Goal: Task Accomplishment & Management: Complete application form

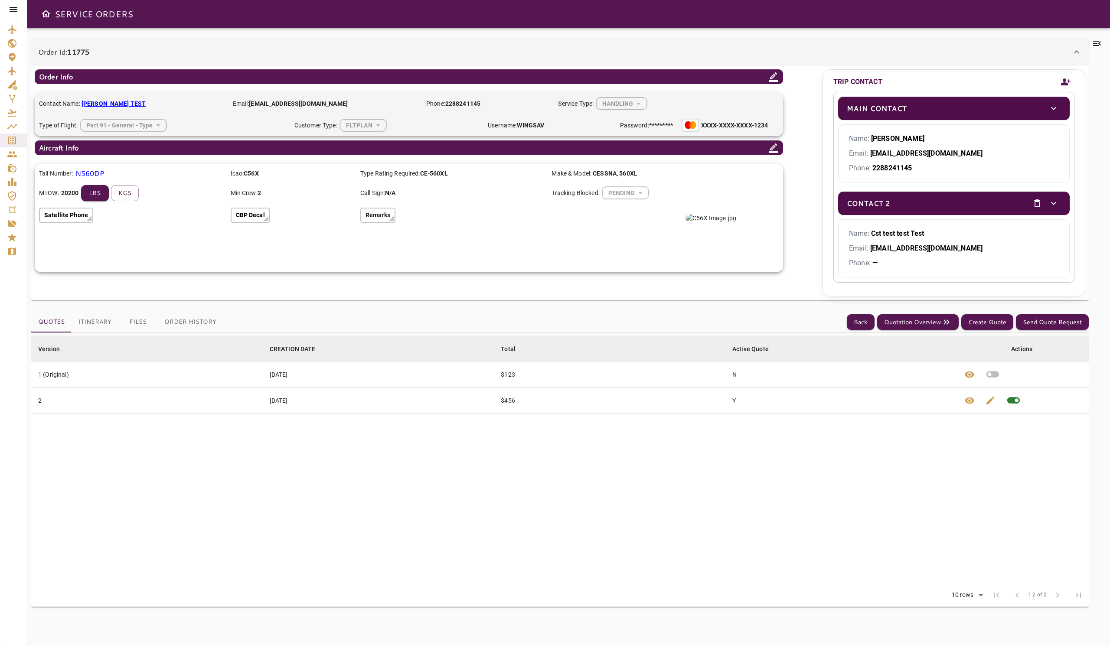
click at [1065, 80] on icon "Add new contact" at bounding box center [1066, 81] width 10 height 7
click at [1066, 81] on icon "Add new contact" at bounding box center [1066, 81] width 10 height 13
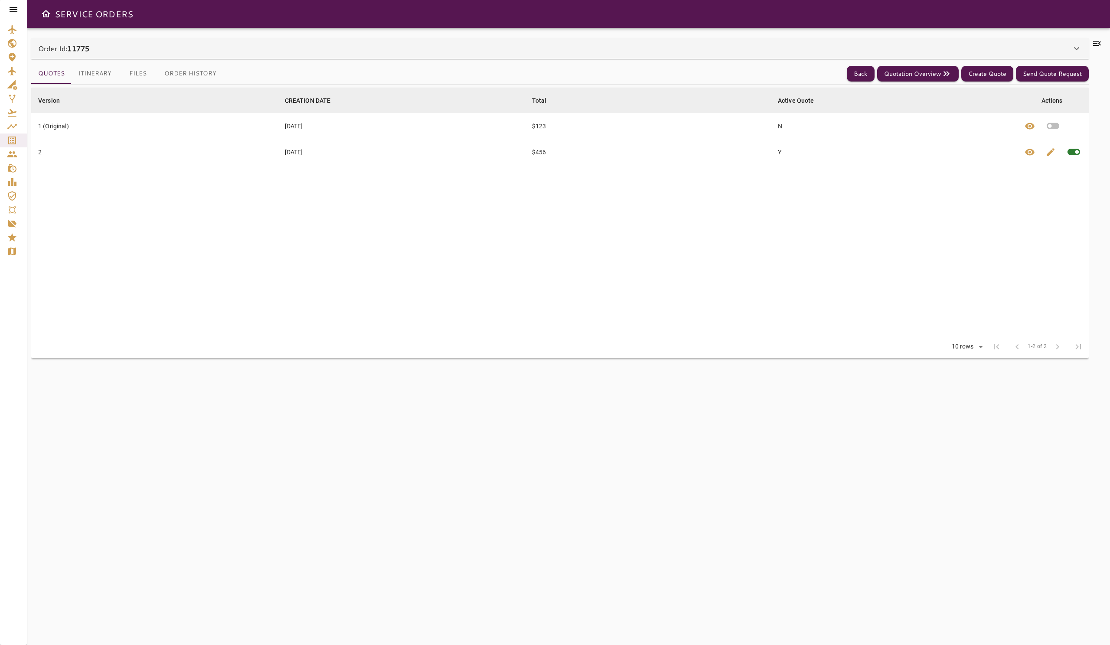
click at [670, 52] on div "Order Id: 11775" at bounding box center [554, 48] width 1033 height 10
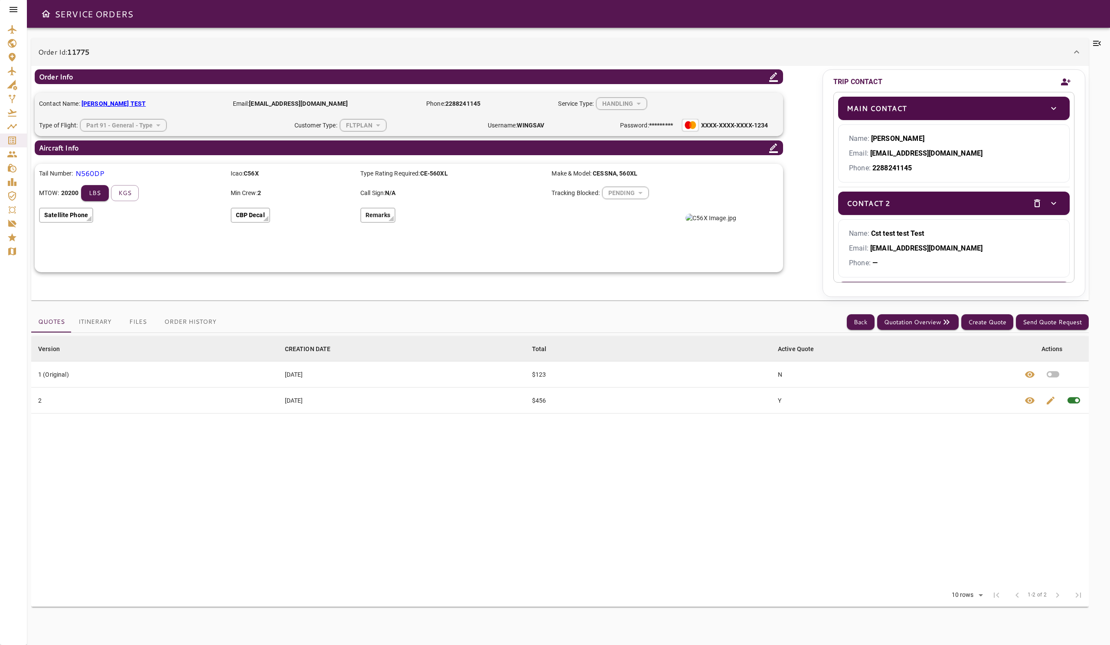
click at [1068, 82] on icon "Add new contact" at bounding box center [1066, 81] width 10 height 13
click at [1065, 83] on icon "Add new contact" at bounding box center [1066, 81] width 10 height 7
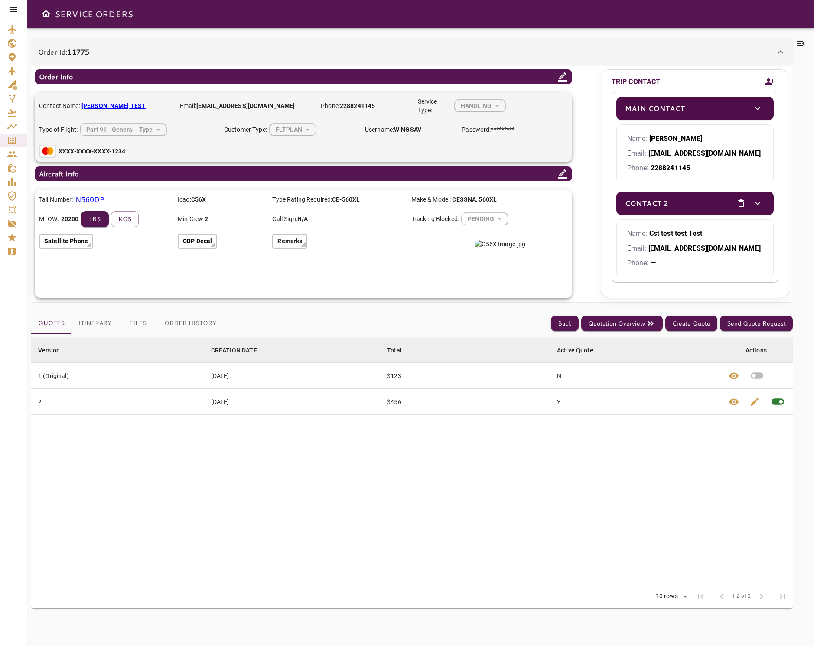
click at [775, 77] on button "Add new contact" at bounding box center [770, 82] width 17 height 20
click at [770, 82] on icon "Add new contact" at bounding box center [770, 81] width 10 height 13
click at [769, 84] on icon "Add new contact" at bounding box center [770, 81] width 10 height 7
click at [768, 82] on icon "Add new contact" at bounding box center [770, 81] width 10 height 13
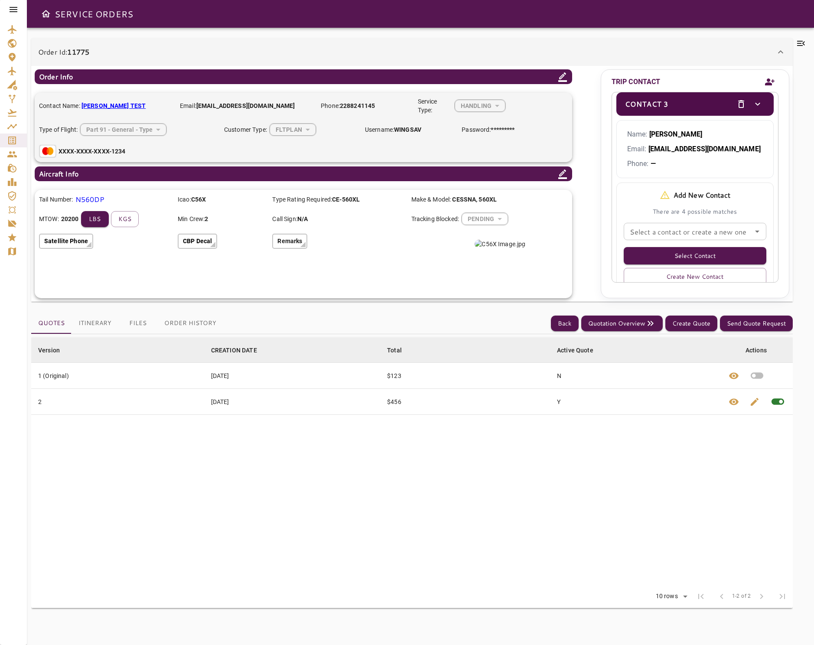
scroll to position [239, 0]
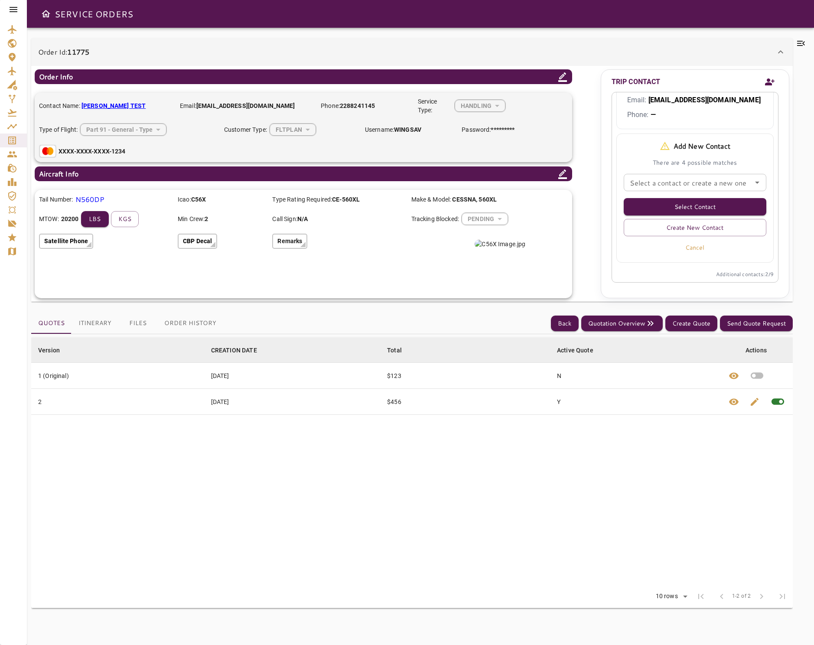
click at [16, 8] on icon at bounding box center [13, 9] width 10 height 10
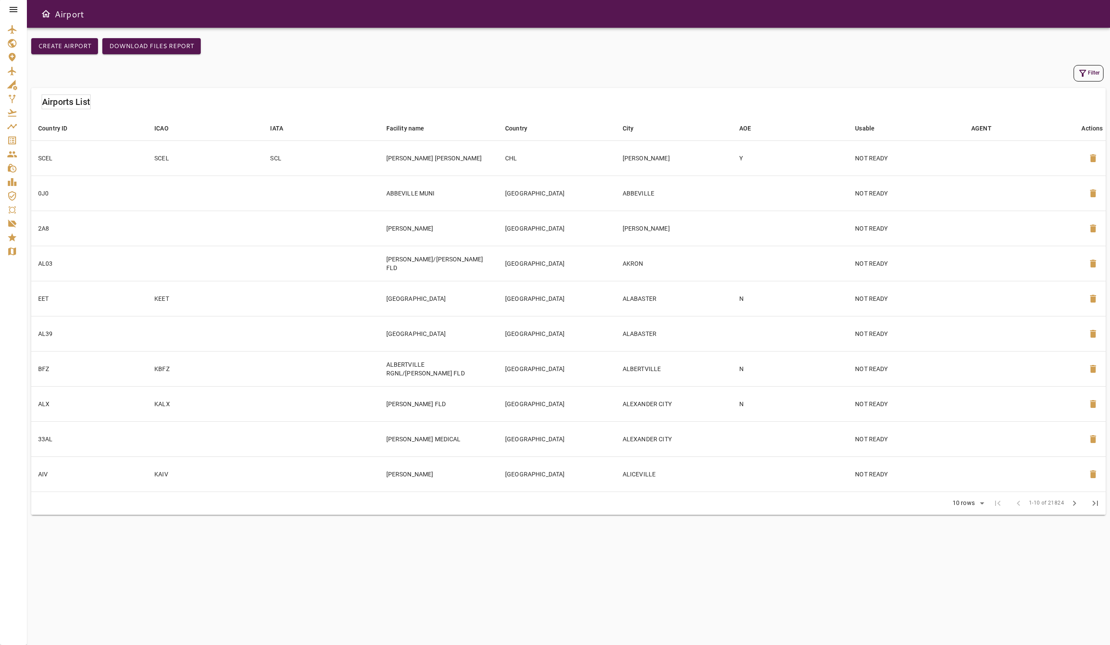
click at [22, 12] on div at bounding box center [13, 9] width 27 height 19
click at [16, 10] on icon at bounding box center [13, 9] width 10 height 10
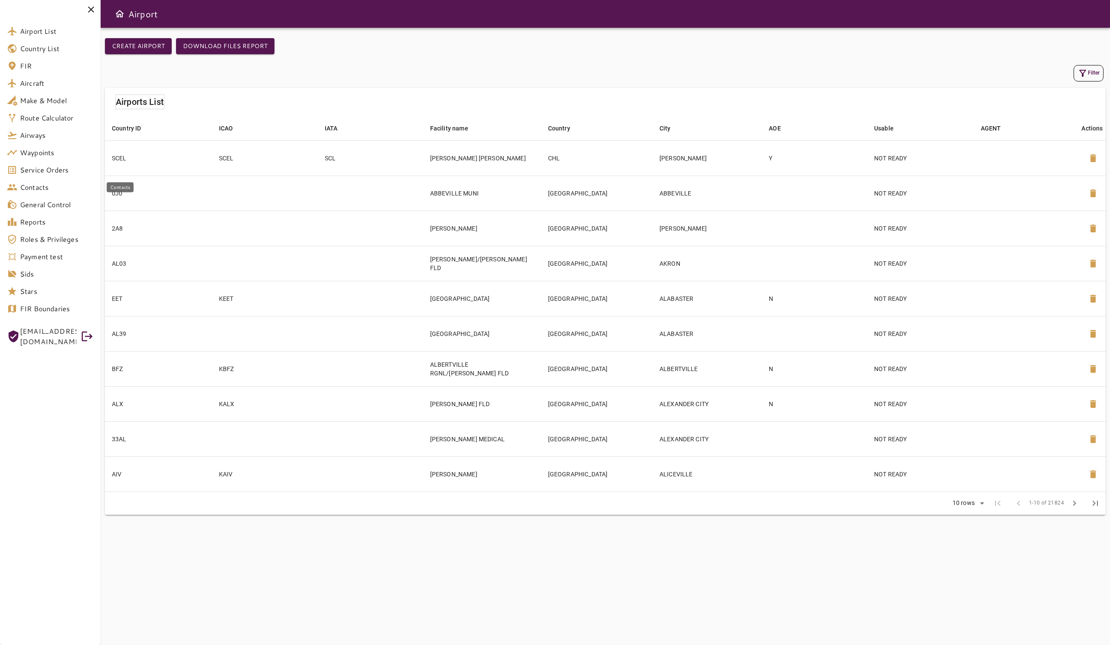
click at [46, 191] on span "Contacts" at bounding box center [57, 187] width 74 height 10
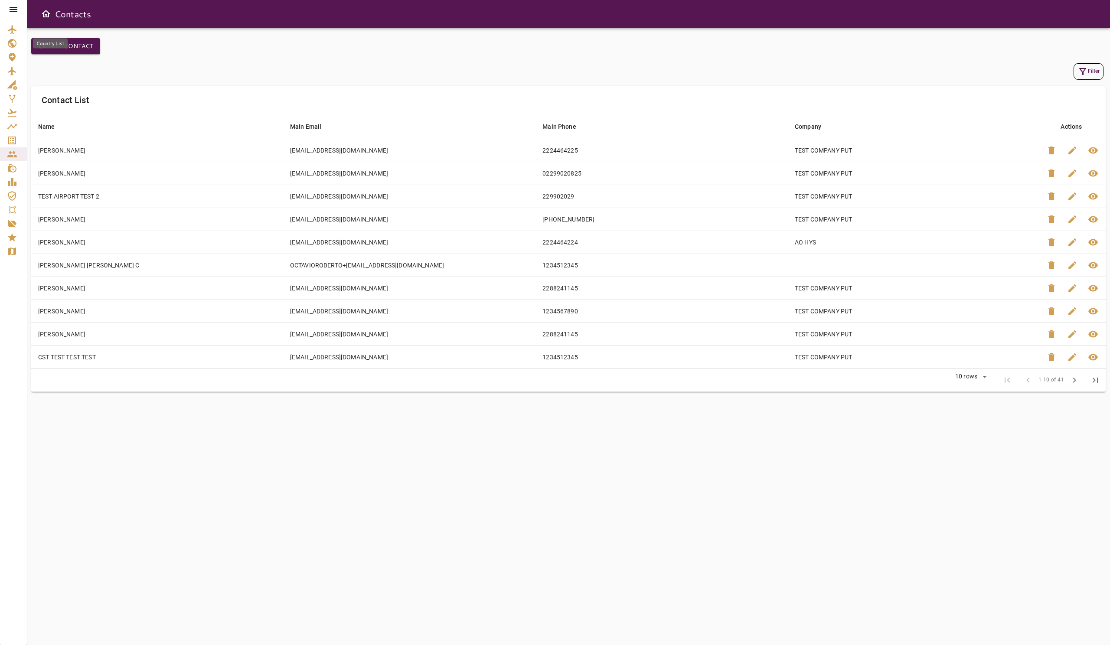
click at [59, 46] on div "Country List" at bounding box center [50, 44] width 35 height 10
click at [78, 45] on button "Create Contact" at bounding box center [65, 46] width 69 height 16
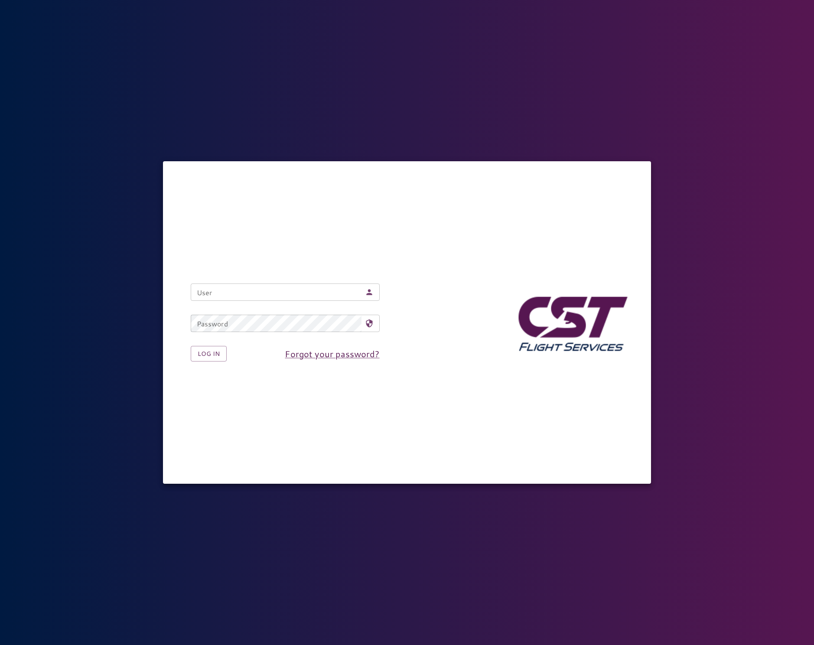
click at [374, 292] on nordpass-icon at bounding box center [374, 292] width 0 height 0
click at [0, 645] on nordpass-autofill-portal at bounding box center [0, 645] width 0 height 0
type input "**********"
click at [207, 355] on button "Log in" at bounding box center [209, 354] width 36 height 16
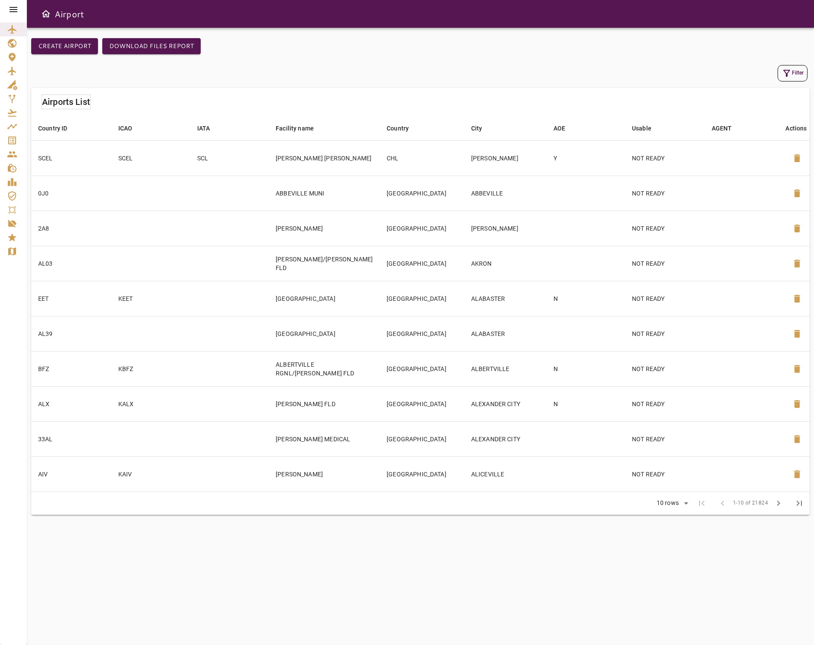
click at [16, 10] on icon at bounding box center [13, 9] width 10 height 10
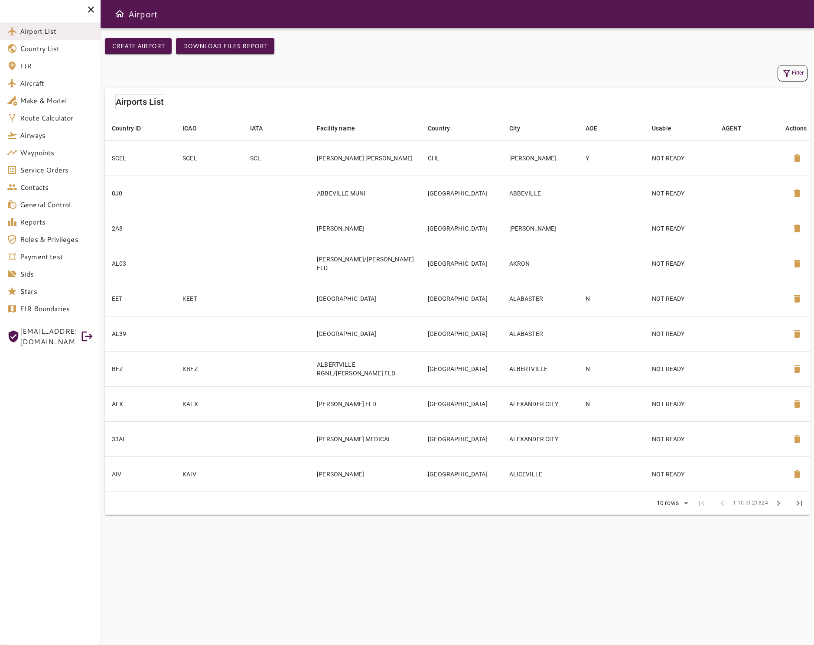
click at [290, 72] on div "Filter" at bounding box center [457, 73] width 701 height 16
